Goal: Task Accomplishment & Management: Complete application form

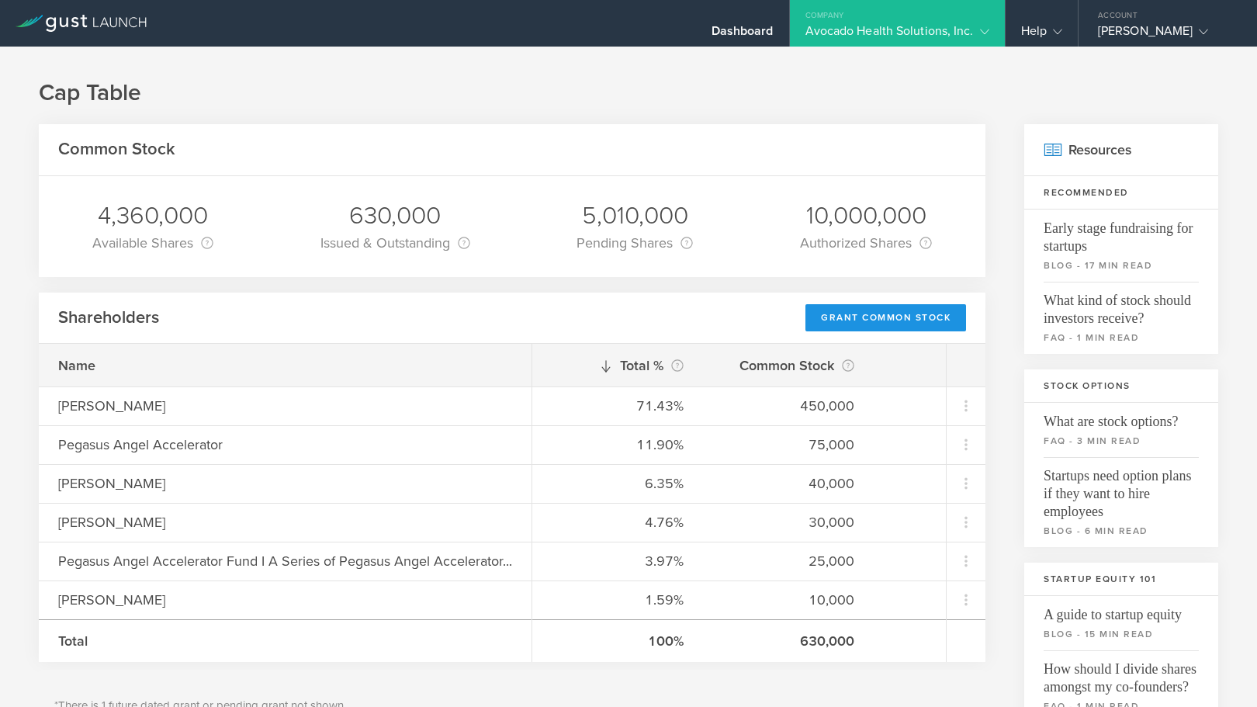
click at [899, 313] on div "Grant Common Stock" at bounding box center [886, 317] width 161 height 27
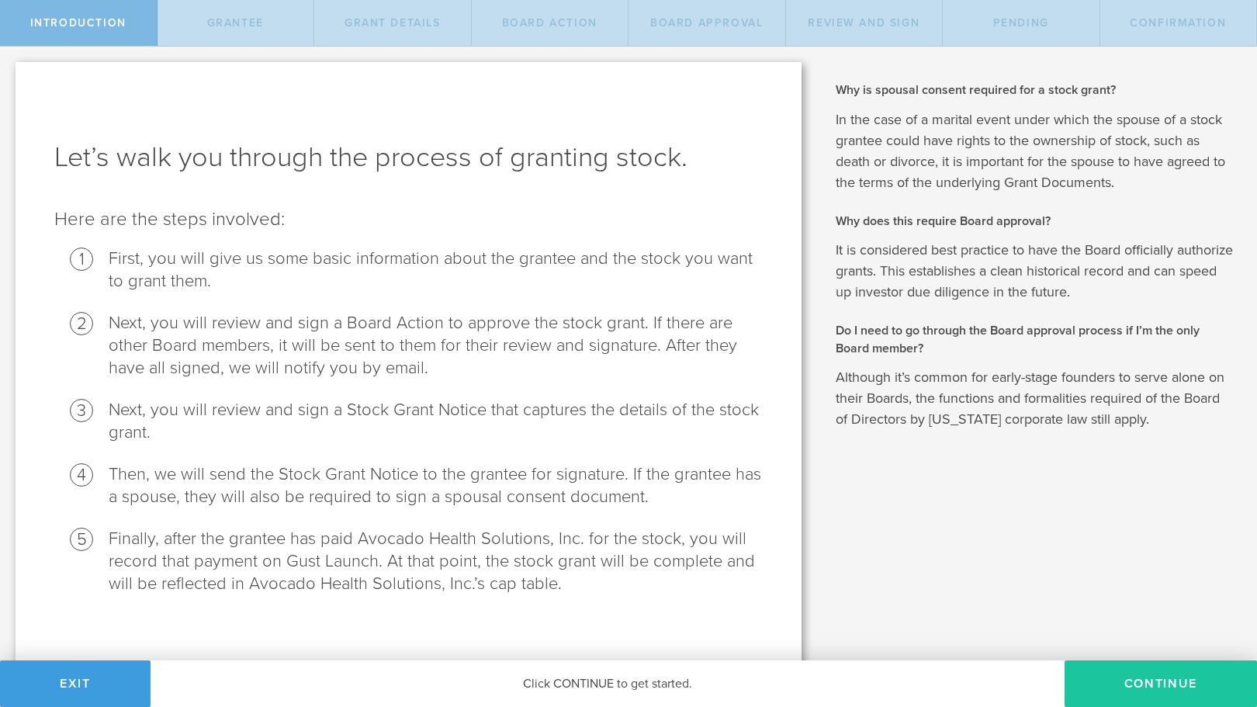
click at [1106, 675] on button "Continue" at bounding box center [1161, 684] width 192 height 47
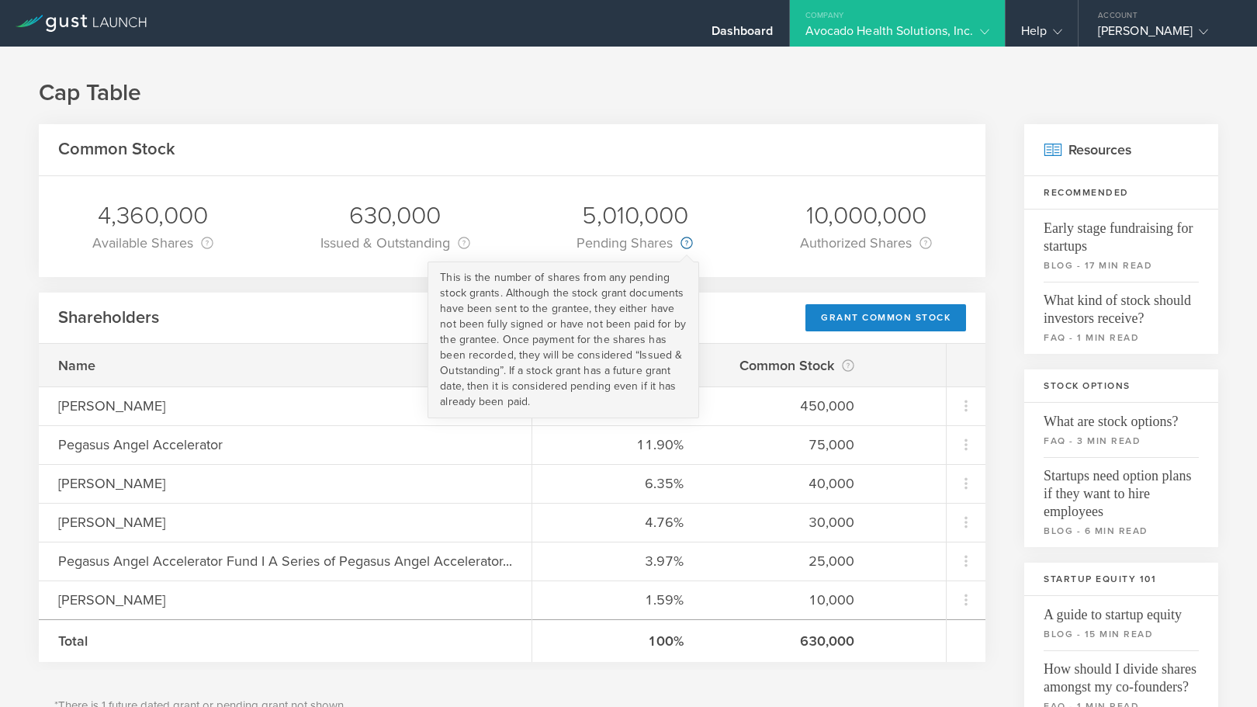
click at [681, 244] on circle at bounding box center [686, 243] width 11 height 11
